Goal: Transaction & Acquisition: Obtain resource

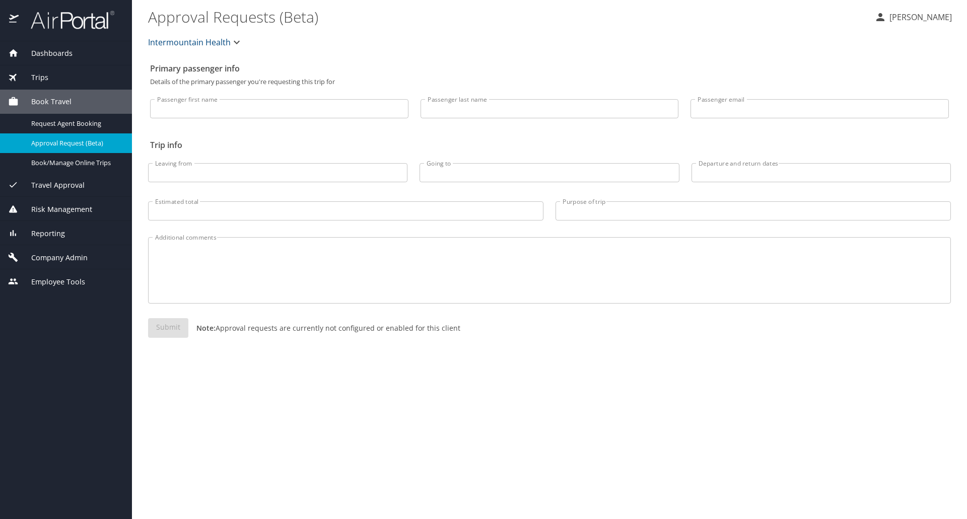
click at [67, 256] on span "Company Admin" at bounding box center [53, 257] width 69 height 11
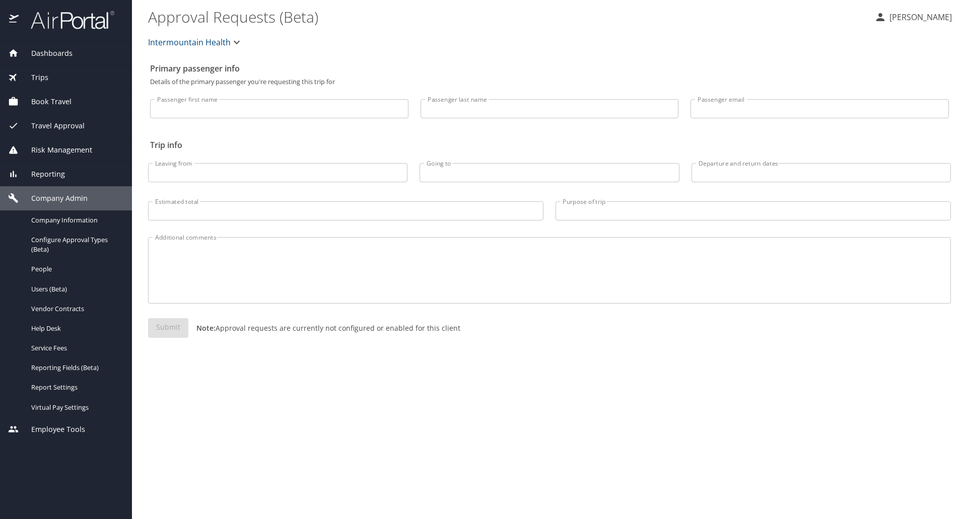
click at [35, 76] on span "Trips" at bounding box center [34, 77] width 30 height 11
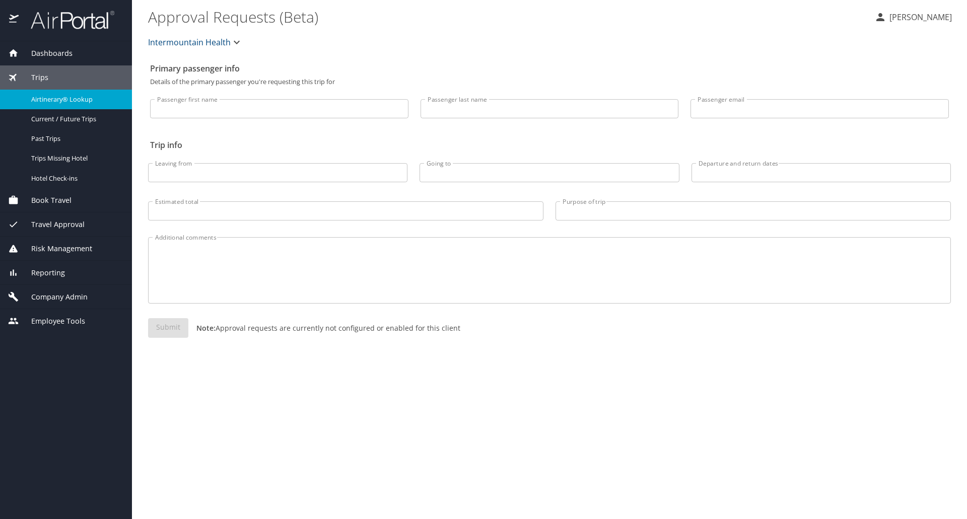
click at [70, 99] on span "Airtinerary® Lookup" at bounding box center [75, 100] width 89 height 10
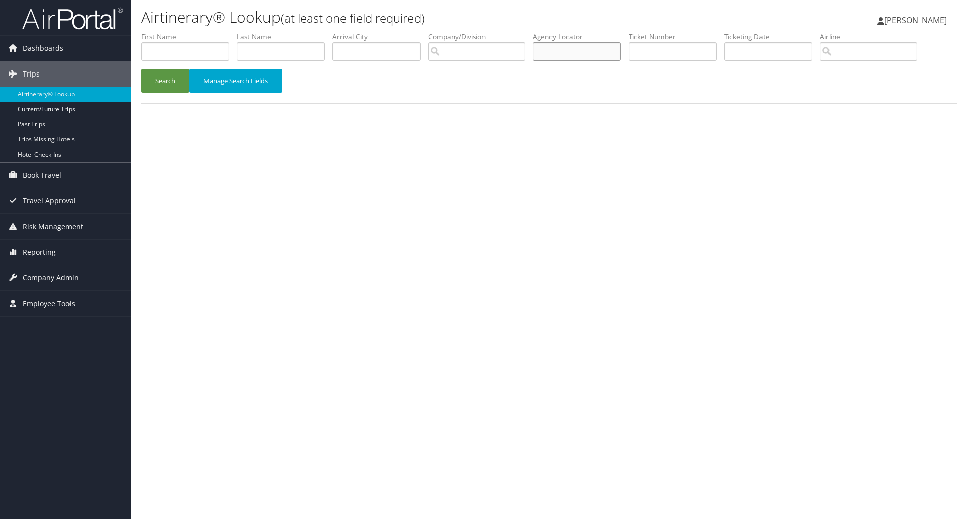
click at [572, 54] on input "text" at bounding box center [577, 51] width 88 height 19
click at [164, 82] on button "Search" at bounding box center [165, 81] width 48 height 24
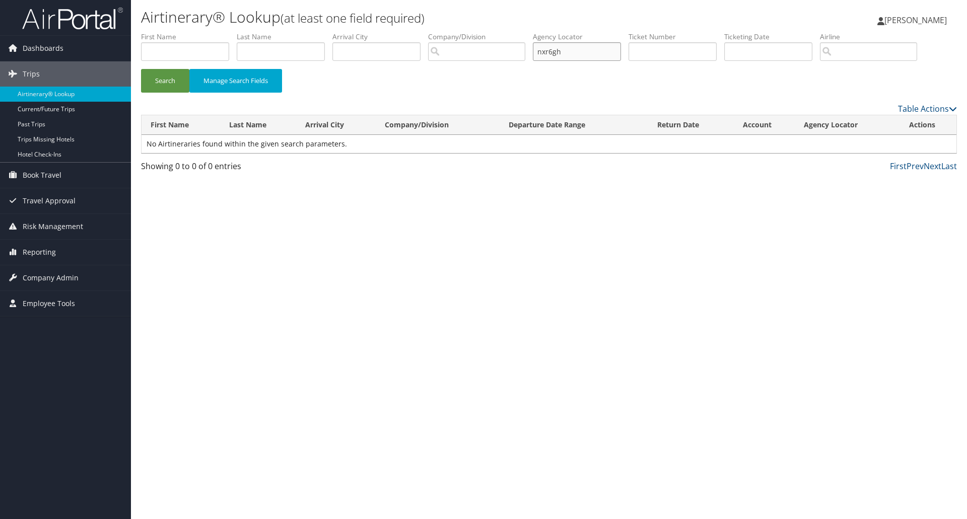
drag, startPoint x: 430, startPoint y: 52, endPoint x: 341, endPoint y: 50, distance: 89.6
click at [341, 32] on ul "First Name Last Name Departure City Arrival City Company/Division Airport/City …" at bounding box center [549, 32] width 816 height 0
type input "nxr6bh"
click at [172, 78] on button "Search" at bounding box center [165, 81] width 48 height 24
click at [907, 144] on link "View" at bounding box center [913, 144] width 16 height 10
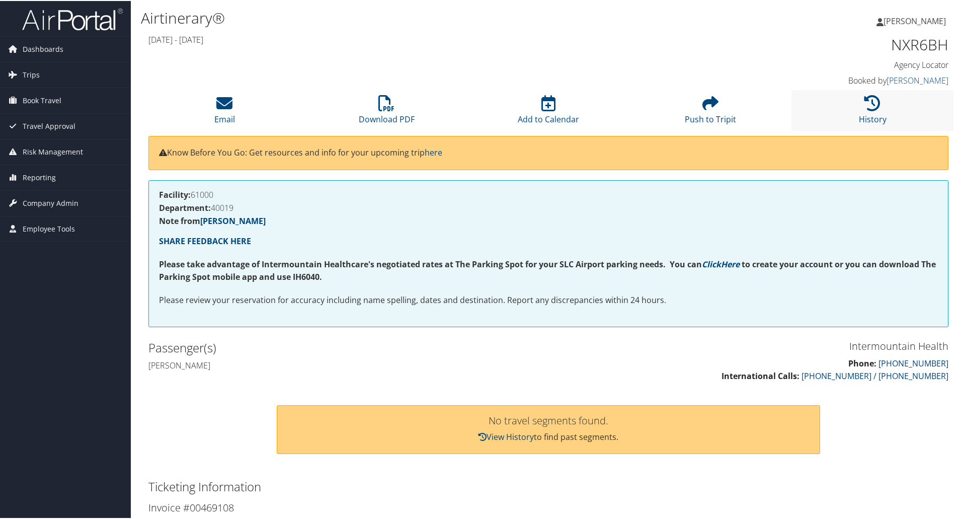
click at [871, 93] on li "History" at bounding box center [873, 109] width 162 height 41
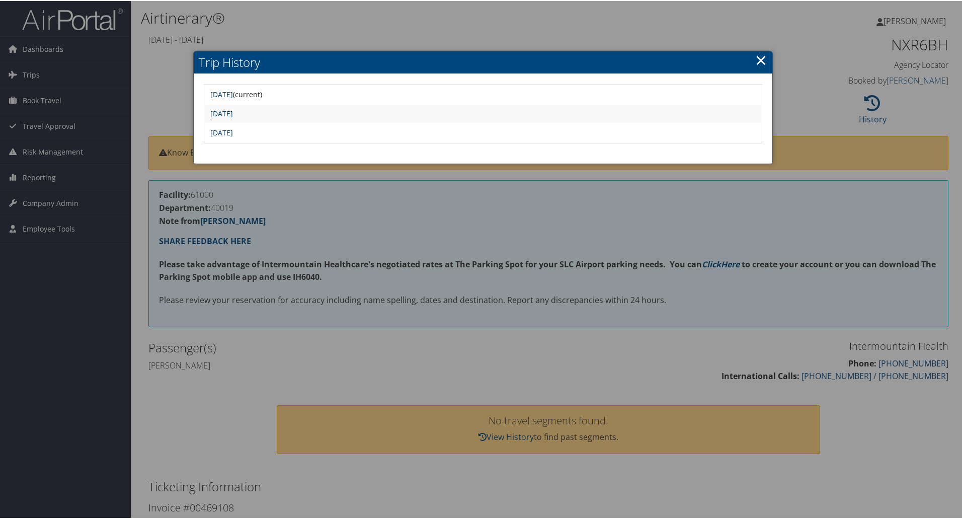
click at [233, 94] on link "Tue Aug 26 14:45:12 MDT 2025" at bounding box center [221, 94] width 23 height 10
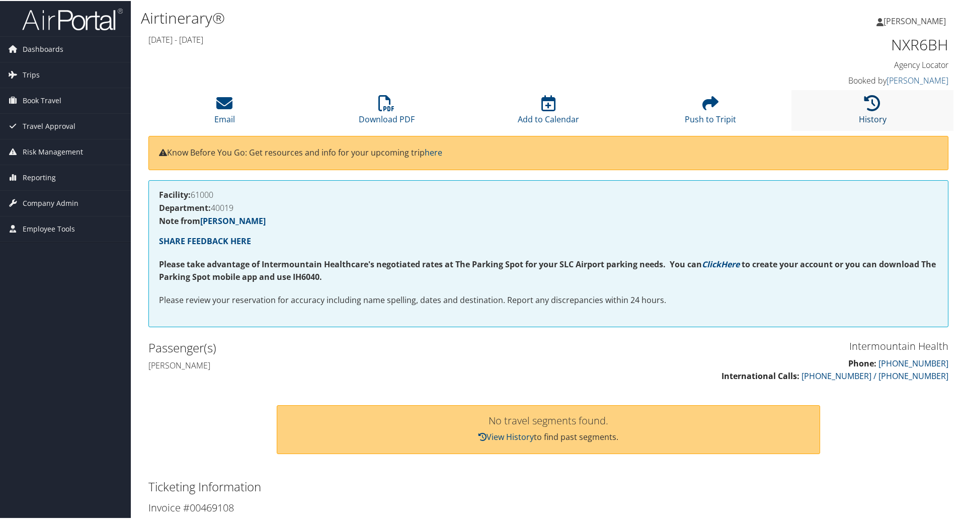
click at [871, 102] on icon at bounding box center [873, 102] width 16 height 16
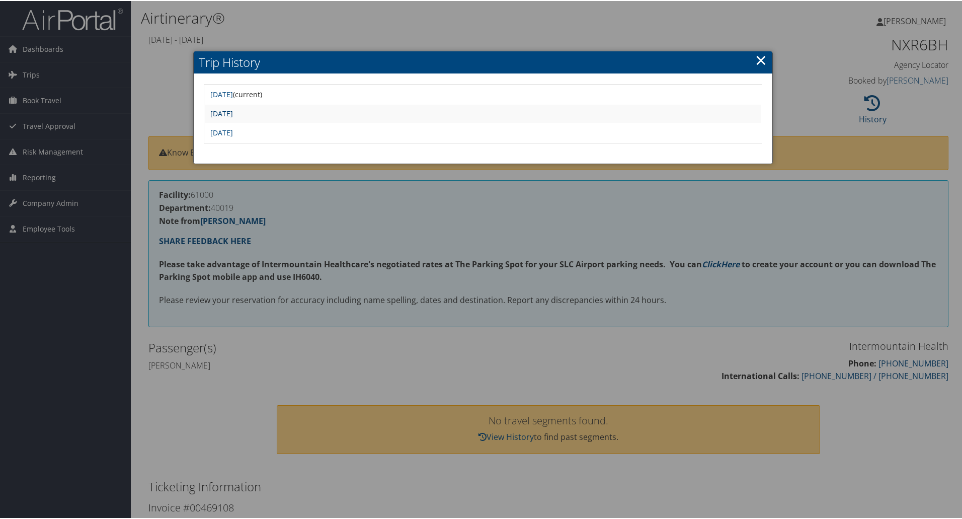
click at [233, 113] on link "[DATE]" at bounding box center [221, 113] width 23 height 10
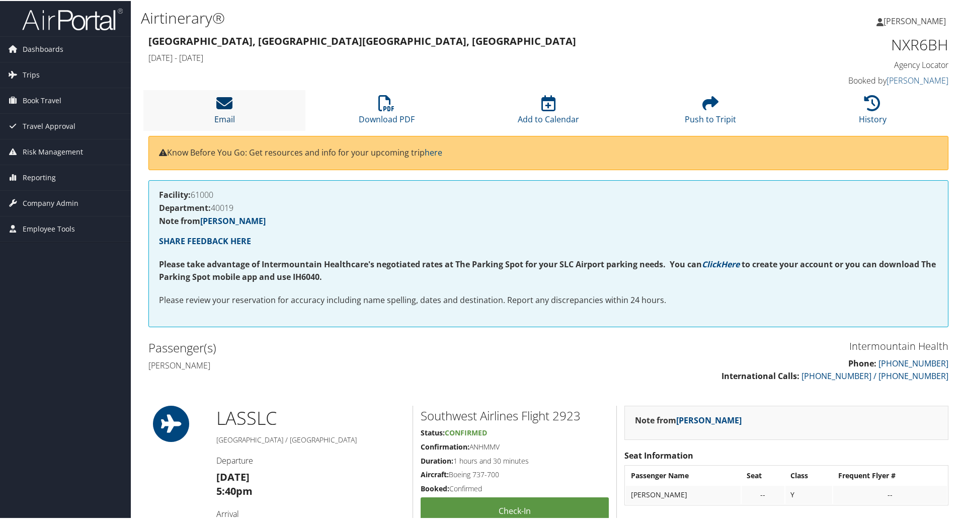
click at [230, 103] on icon at bounding box center [224, 102] width 16 height 16
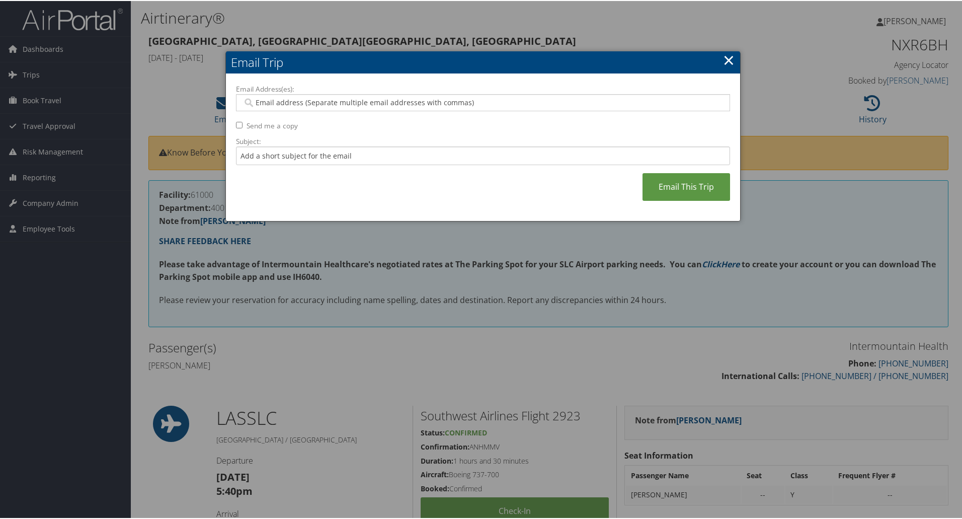
click at [322, 106] on input "Email Address(es):" at bounding box center [483, 102] width 481 height 10
type input "h"
type input "t"
type input "[PERSON_NAME].r"
click at [315, 137] on body "Menu Dashboards ► AirPortal 360™ (Manager) AirPortal 360™ (Agent) My Travel Das…" at bounding box center [483, 259] width 967 height 519
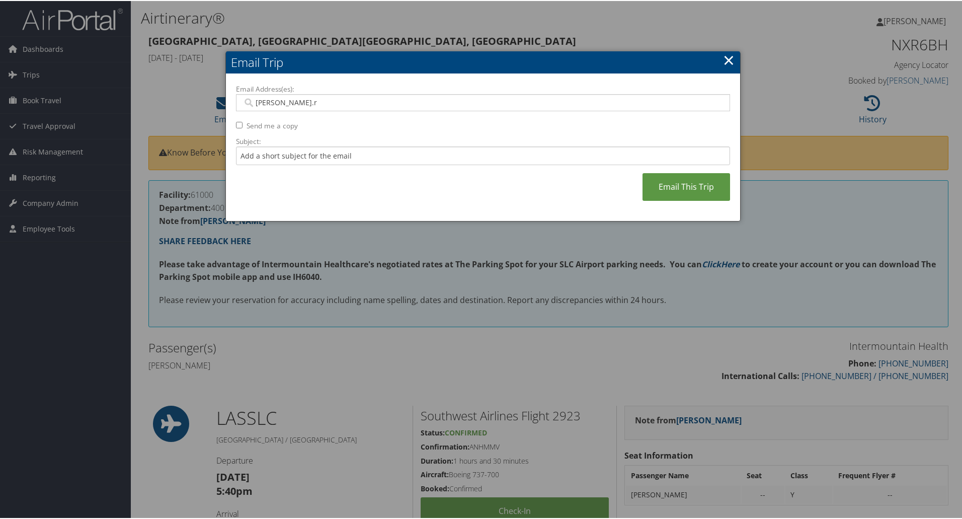
click at [299, 104] on input "[PERSON_NAME].r" at bounding box center [483, 102] width 481 height 10
click at [295, 104] on input "Email Address(es):" at bounding box center [483, 102] width 481 height 10
type input "[PERSON_NAME].r"
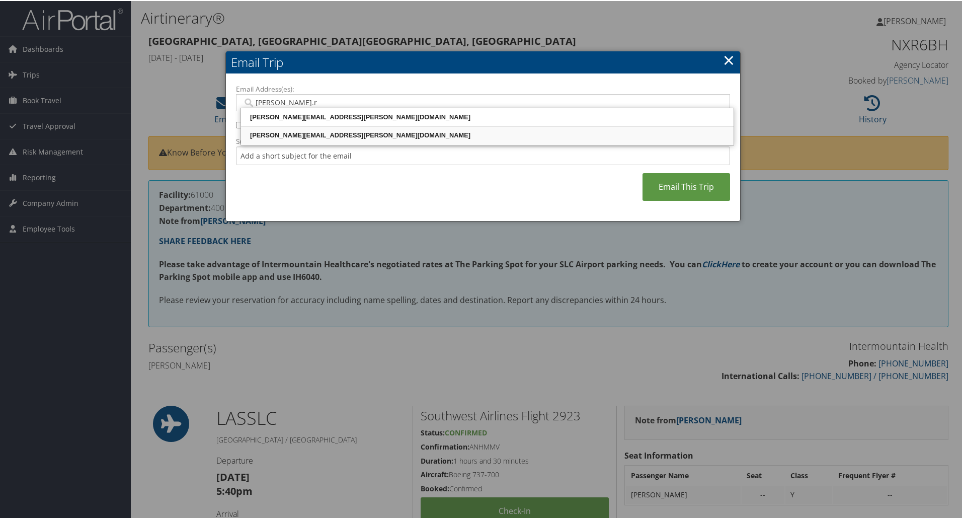
click at [331, 128] on div "[PERSON_NAME][EMAIL_ADDRESS][PERSON_NAME][DOMAIN_NAME]" at bounding box center [488, 134] width 490 height 15
type input "[PERSON_NAME][EMAIL_ADDRESS][PERSON_NAME][DOMAIN_NAME]"
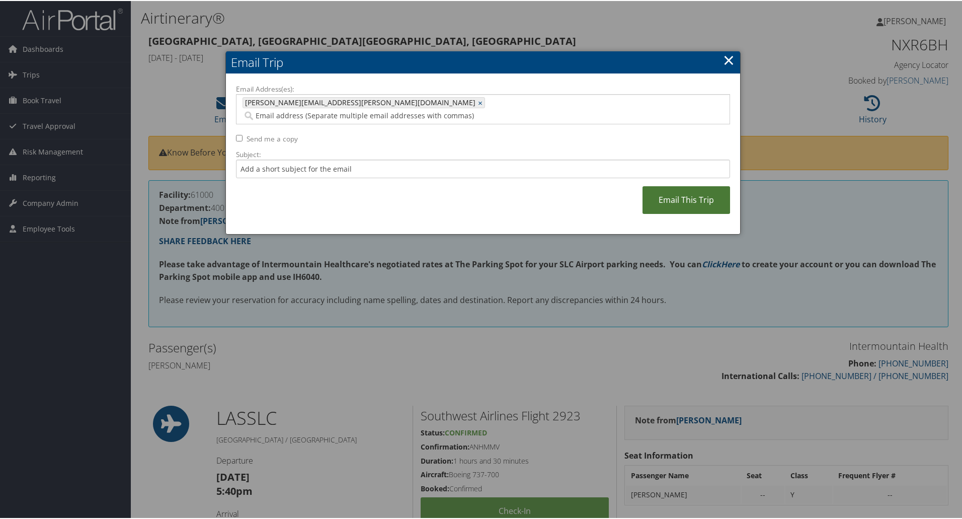
click at [690, 185] on link "Email This Trip" at bounding box center [687, 199] width 88 height 28
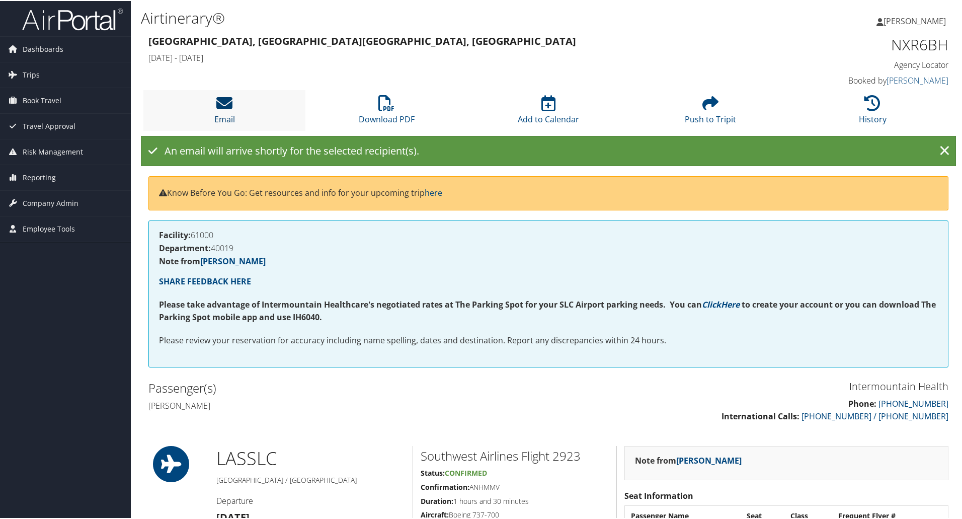
click at [224, 106] on icon at bounding box center [224, 102] width 16 height 16
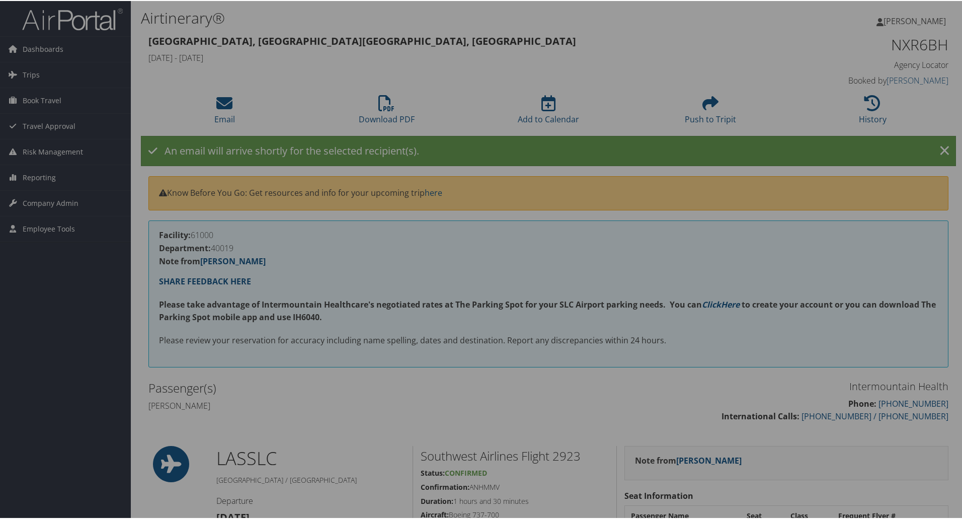
click at [227, 105] on div at bounding box center [483, 259] width 967 height 519
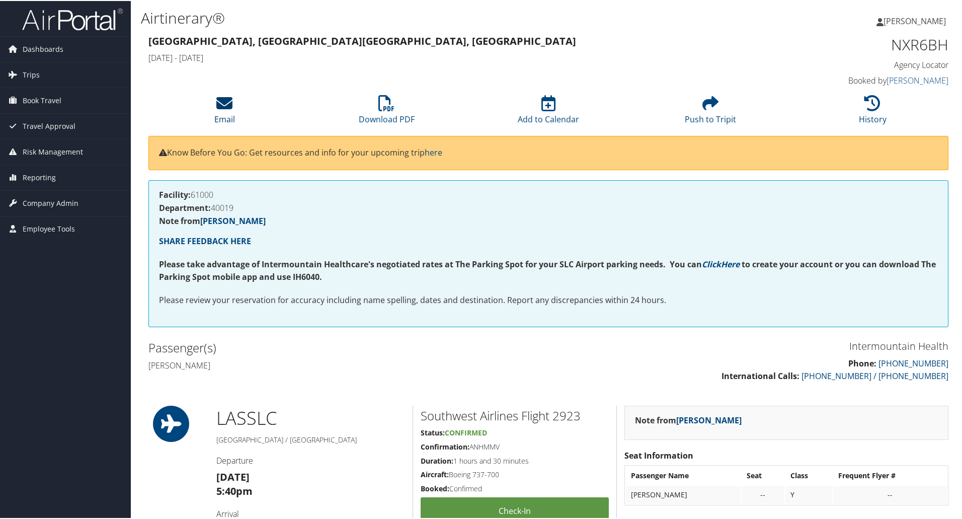
click at [227, 105] on icon at bounding box center [224, 102] width 16 height 16
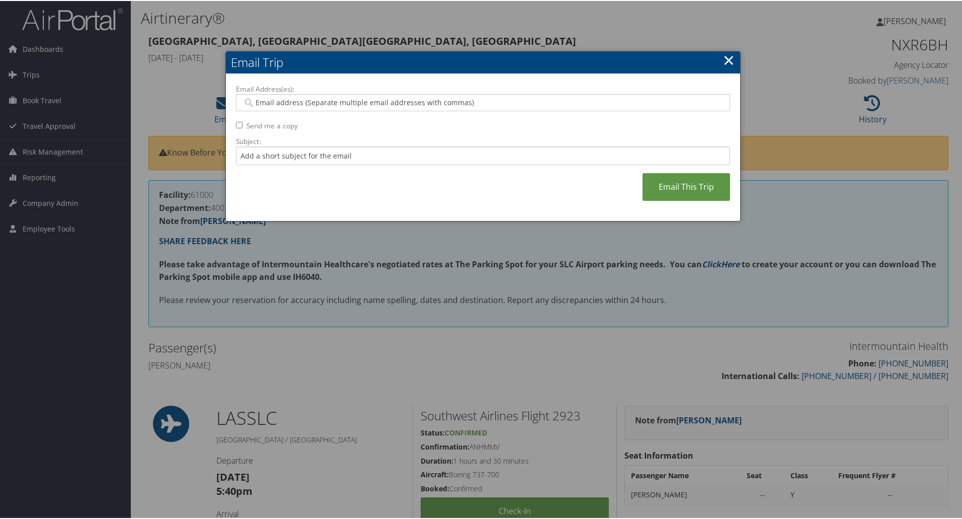
click at [279, 103] on input "Email Address(es):" at bounding box center [483, 102] width 481 height 10
type input "ste"
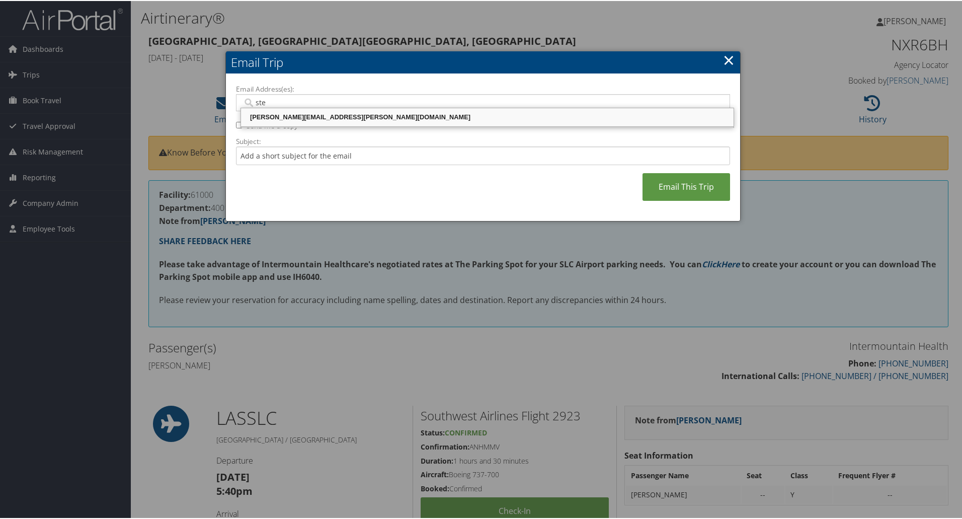
click at [292, 116] on div "[PERSON_NAME][EMAIL_ADDRESS][PERSON_NAME][DOMAIN_NAME]" at bounding box center [488, 116] width 490 height 10
type input "[PERSON_NAME][EMAIL_ADDRESS][PERSON_NAME][DOMAIN_NAME]"
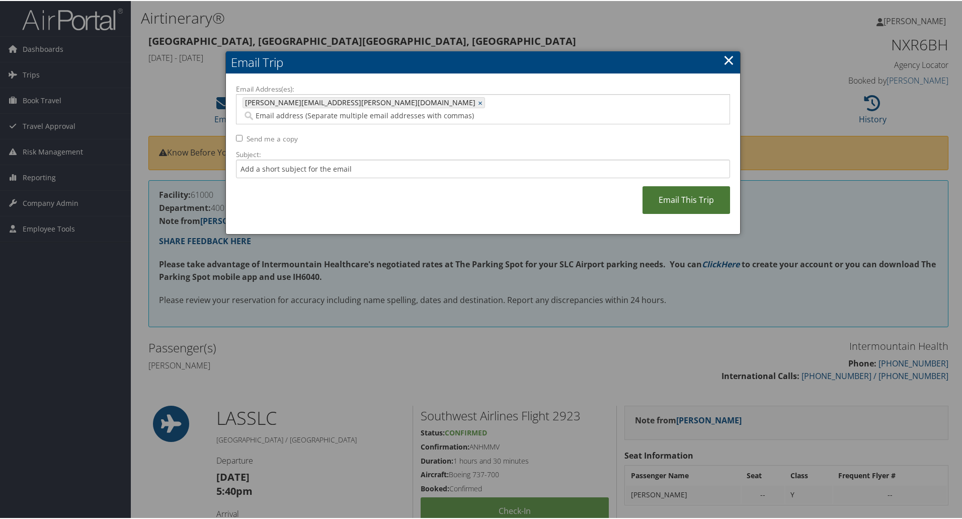
click at [691, 185] on link "Email This Trip" at bounding box center [687, 199] width 88 height 28
